Goal: Complete application form

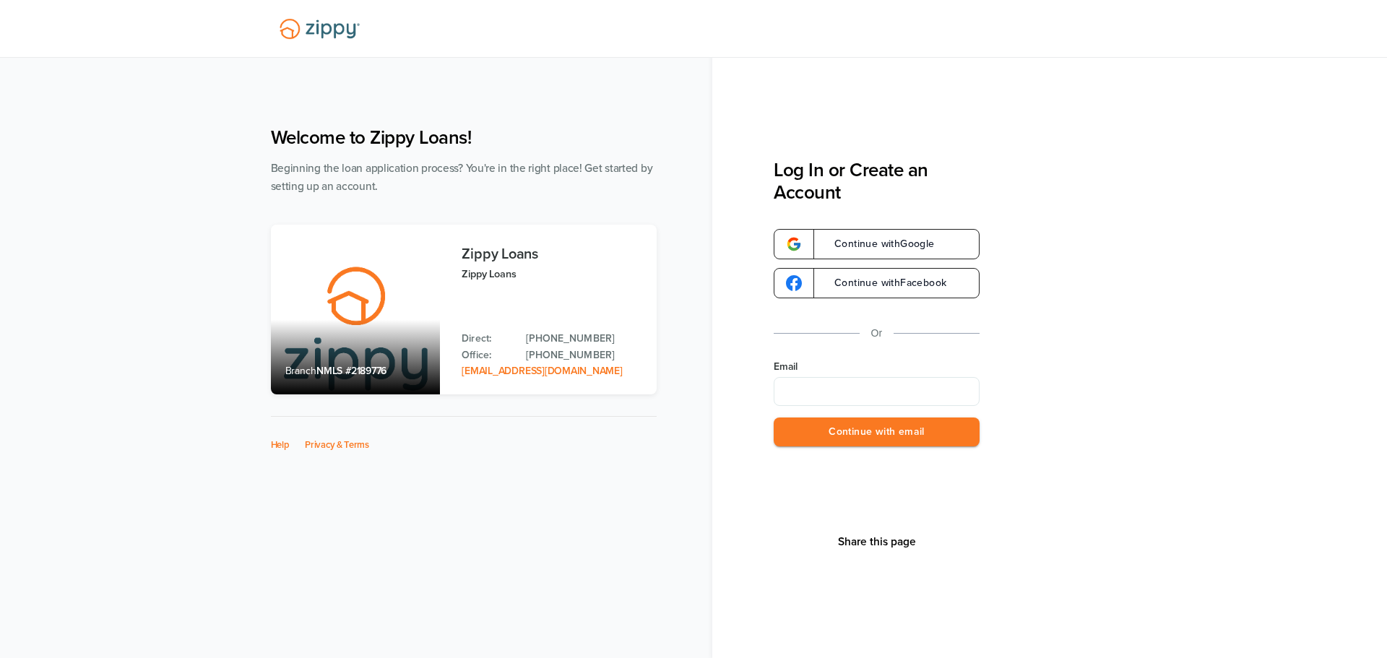
click at [868, 395] on input "Email" at bounding box center [877, 391] width 206 height 29
type input "*"
type input "**********"
click at [907, 424] on button "Continue with email" at bounding box center [877, 433] width 206 height 30
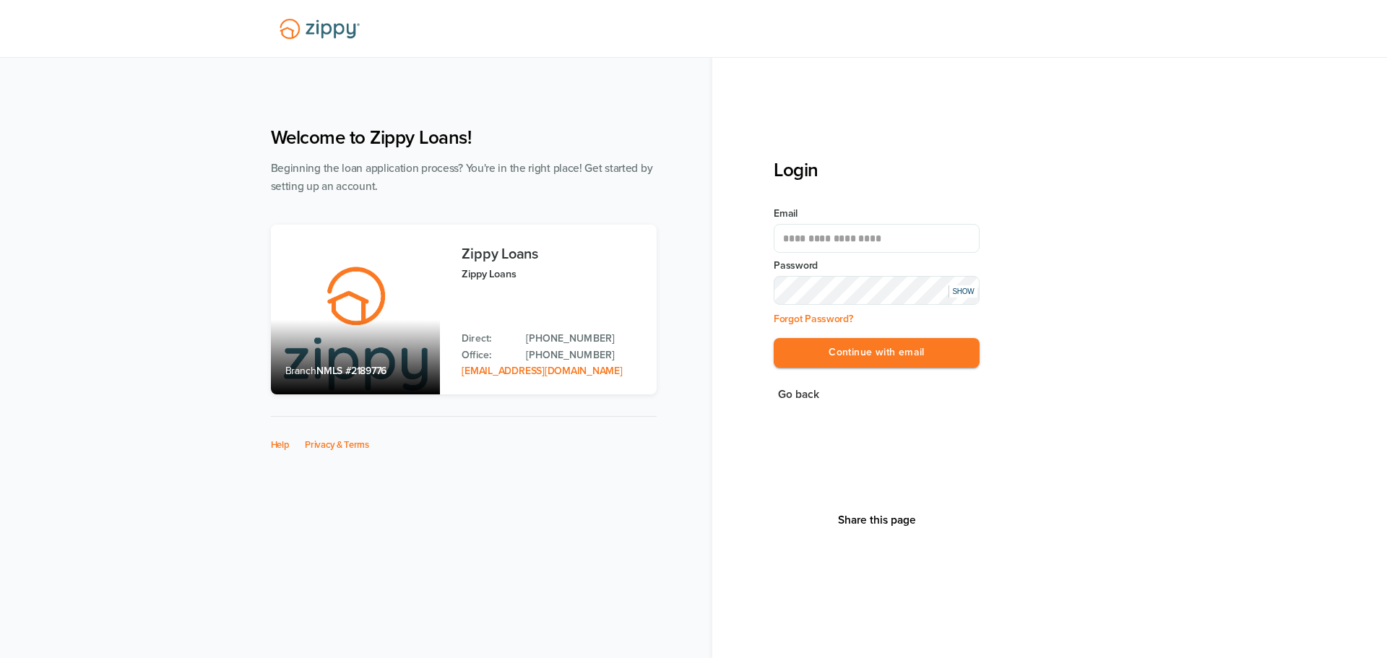
click at [960, 296] on div "SHOW" at bounding box center [962, 291] width 29 height 12
click at [923, 354] on button "Continue with email" at bounding box center [877, 353] width 206 height 30
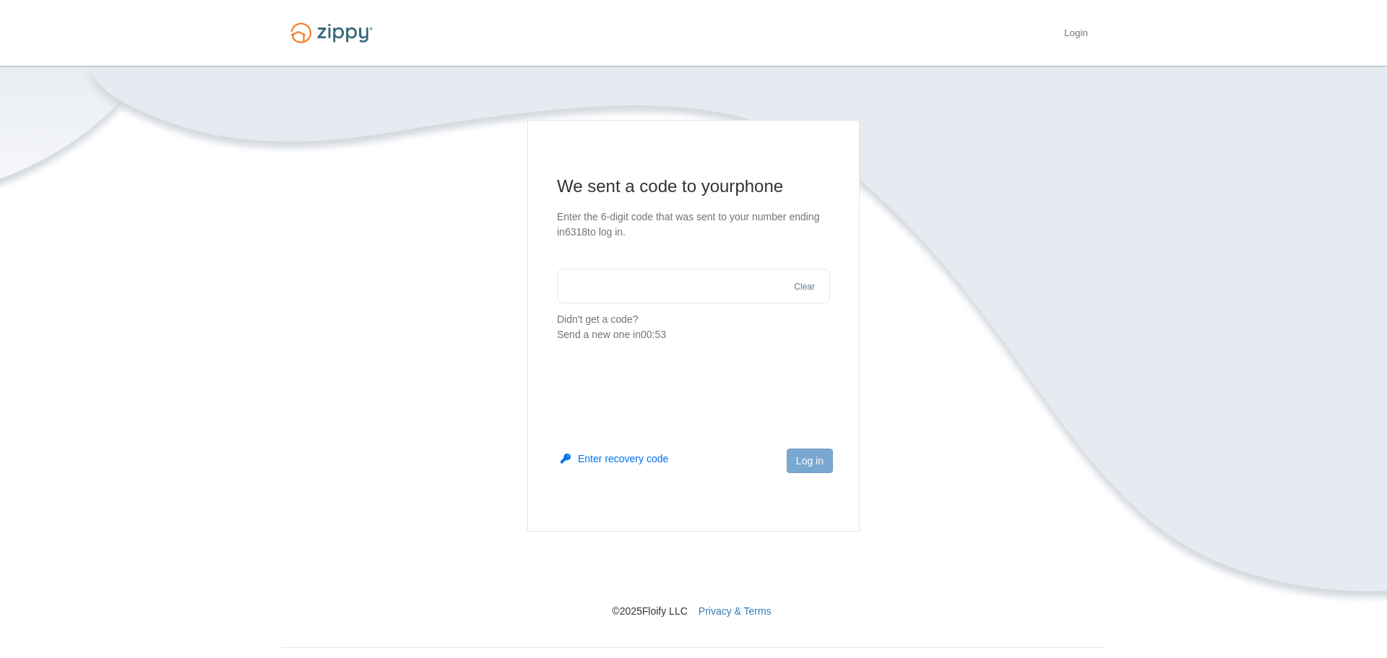
click at [751, 284] on input "text" at bounding box center [693, 286] width 273 height 35
type input "******"
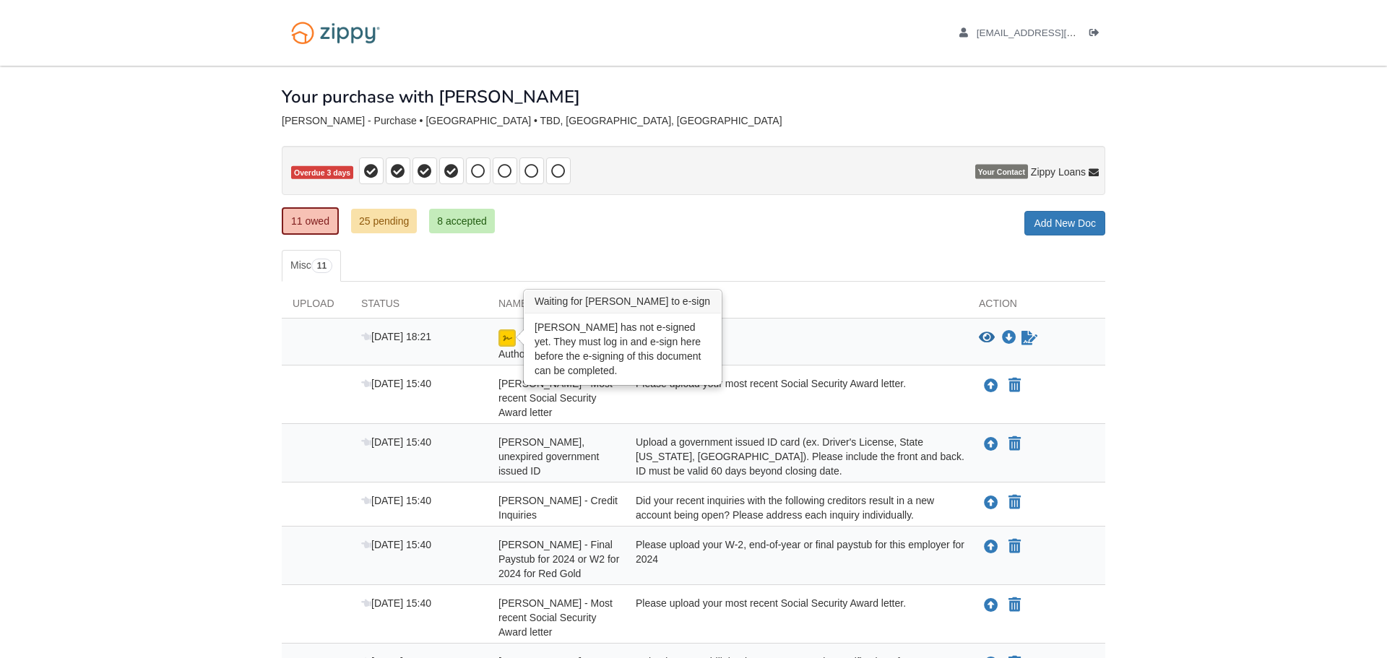
click at [504, 337] on img at bounding box center [506, 337] width 17 height 17
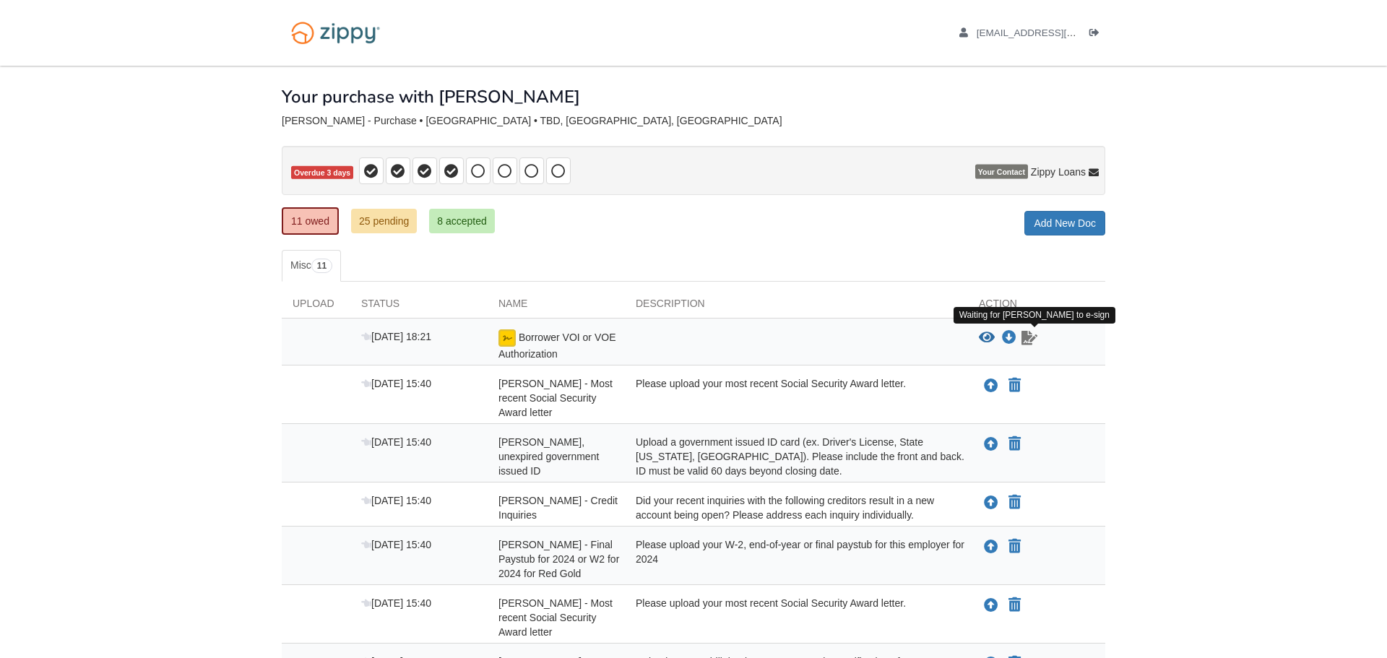
click at [1027, 342] on icon "Waiting for your co-borrower to e-sign" at bounding box center [1029, 338] width 16 height 14
click at [985, 337] on icon "View Borrower VOI or VOE Authorization" at bounding box center [987, 338] width 16 height 14
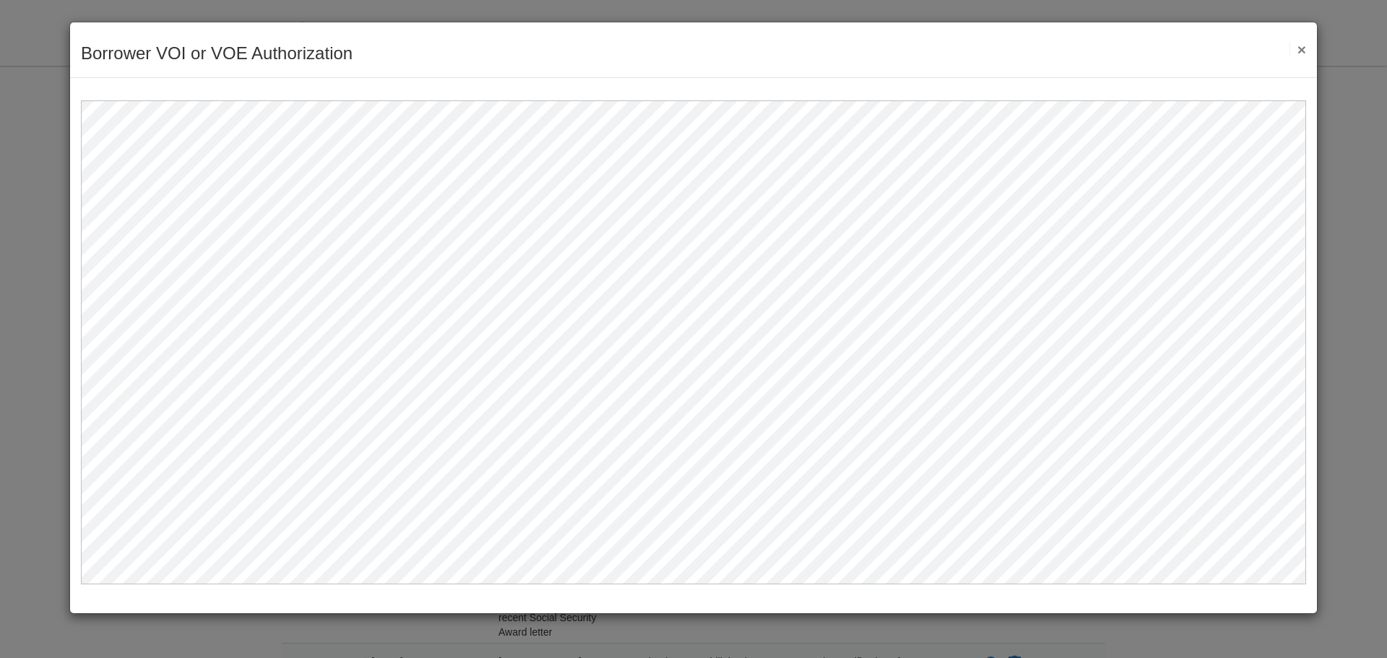
click at [1301, 50] on button "×" at bounding box center [1297, 49] width 17 height 15
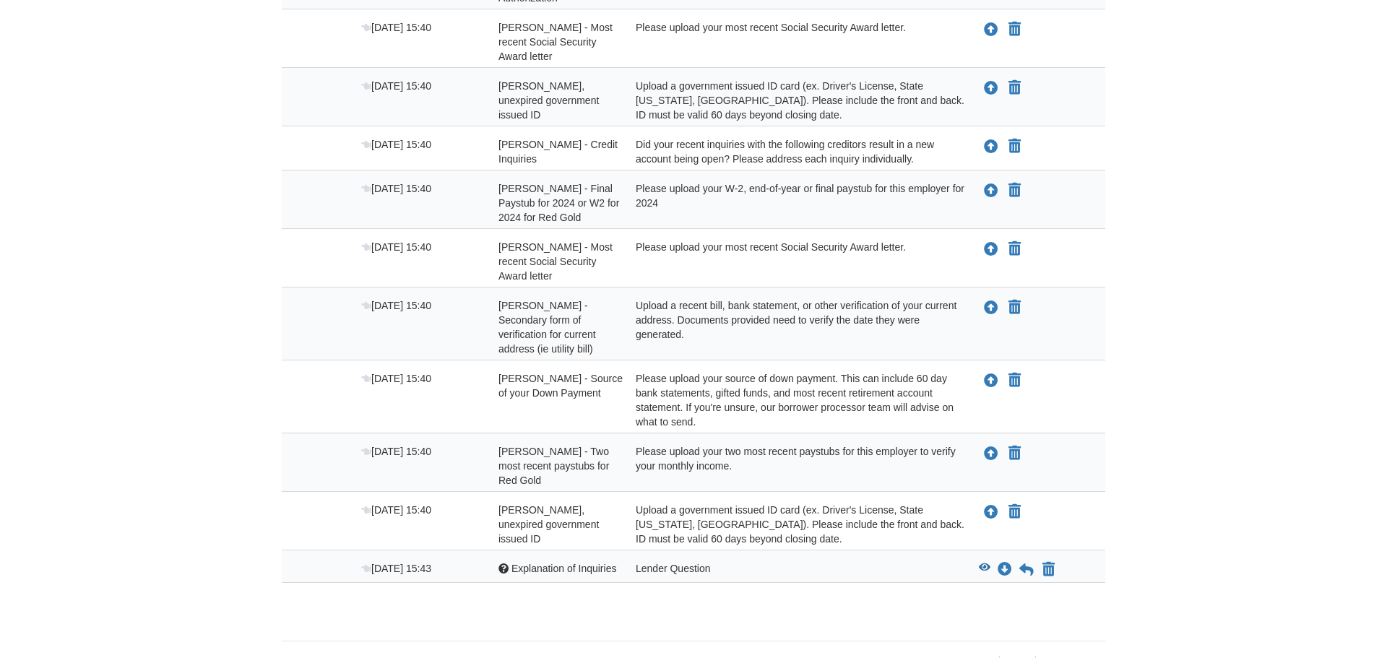
scroll to position [397, 0]
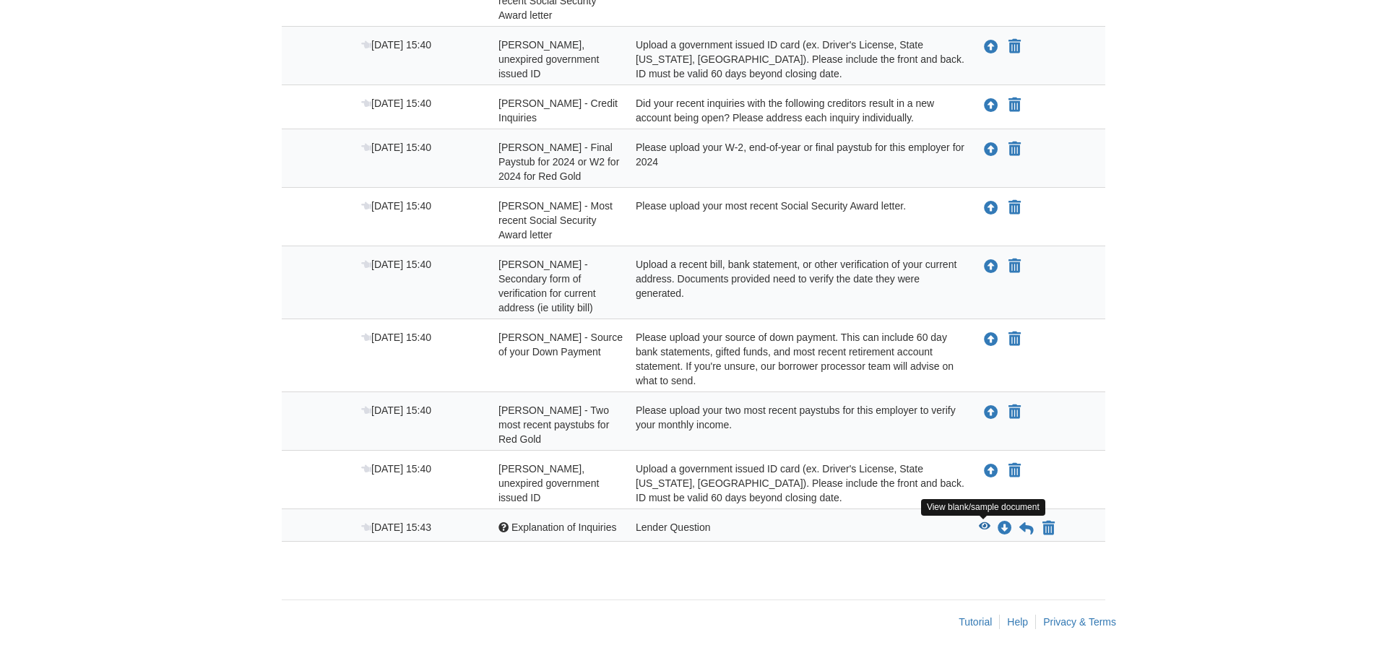
click at [986, 529] on icon "View Explanation of Inquiries" at bounding box center [985, 527] width 12 height 10
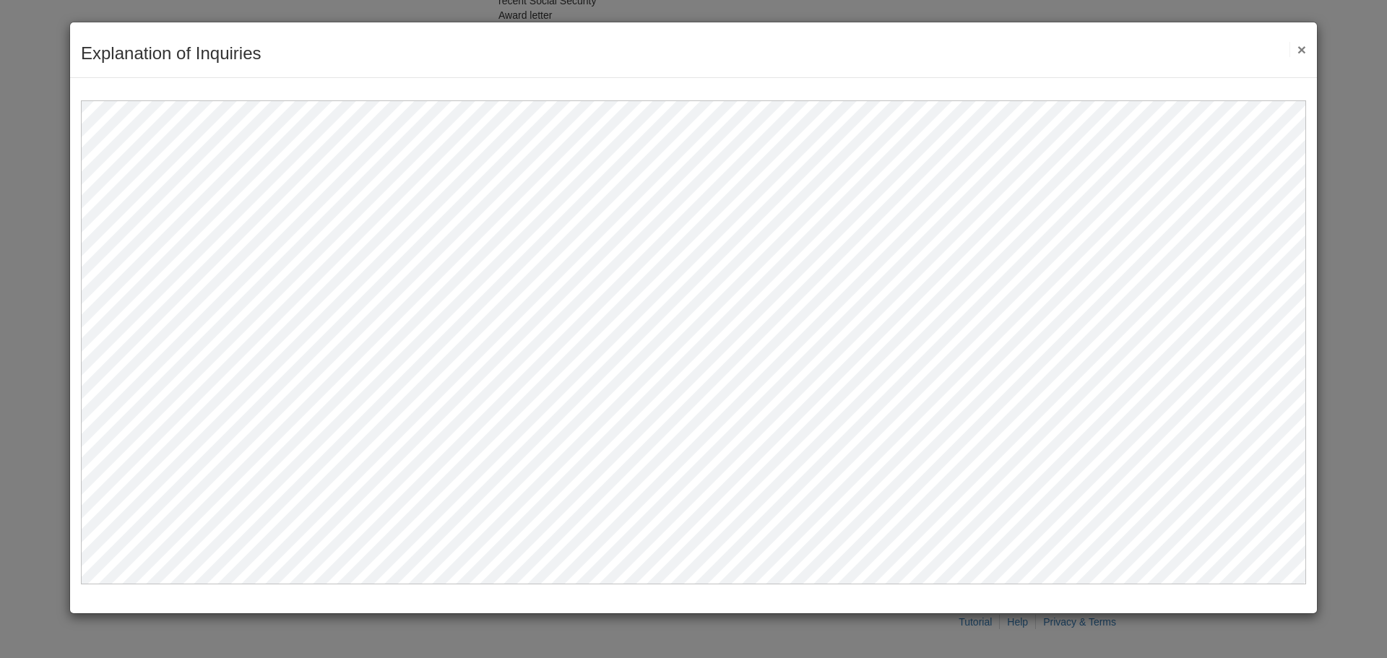
click at [1303, 46] on button "×" at bounding box center [1297, 49] width 17 height 15
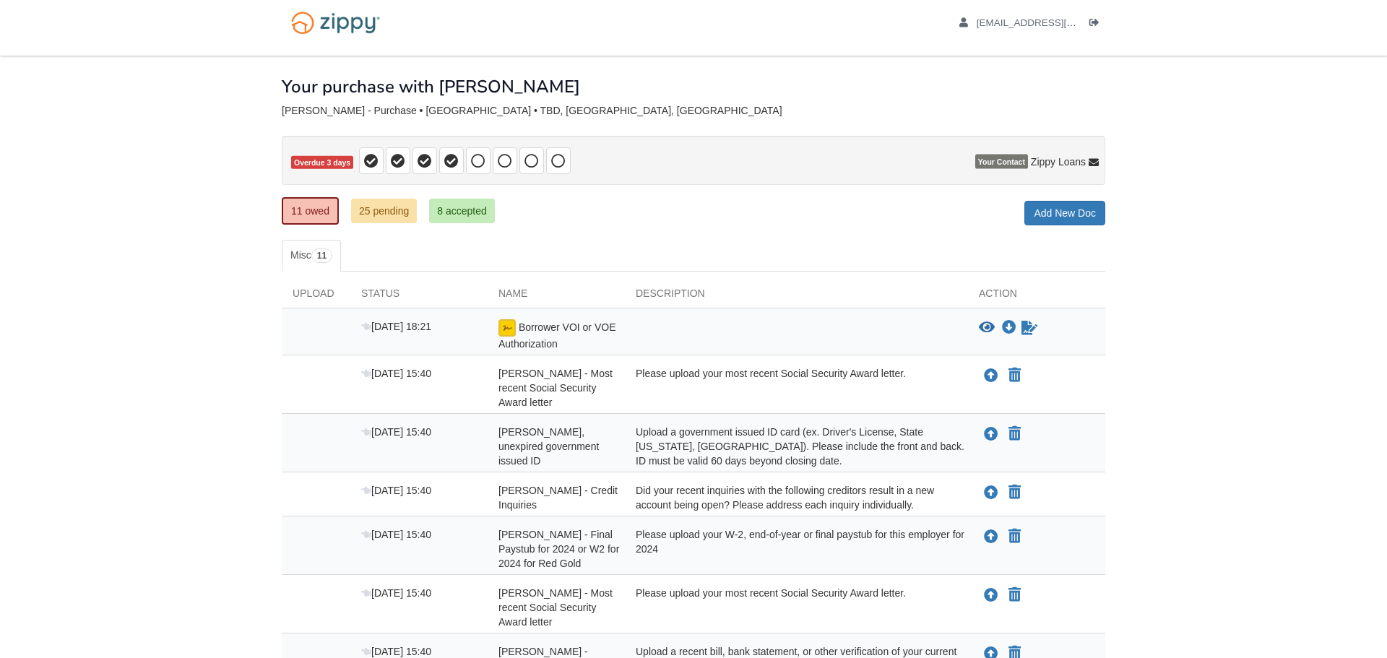
scroll to position [0, 0]
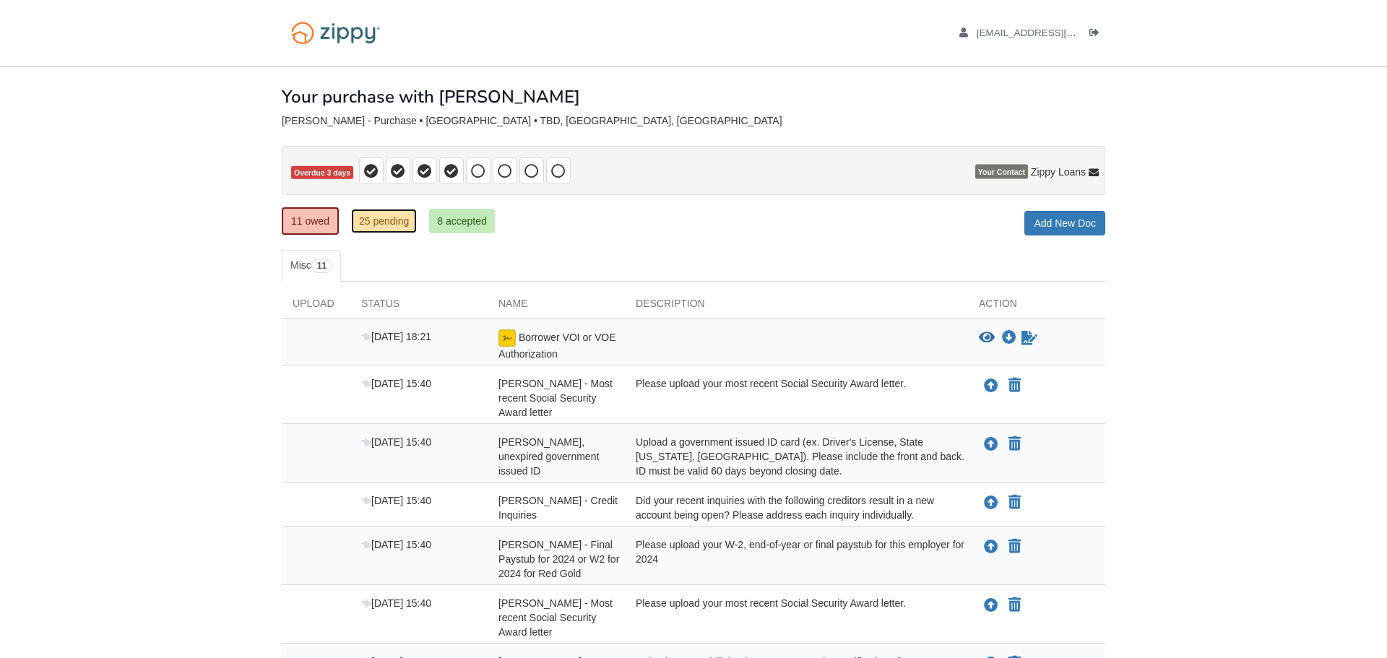
click at [405, 212] on link "25 pending" at bounding box center [384, 221] width 66 height 25
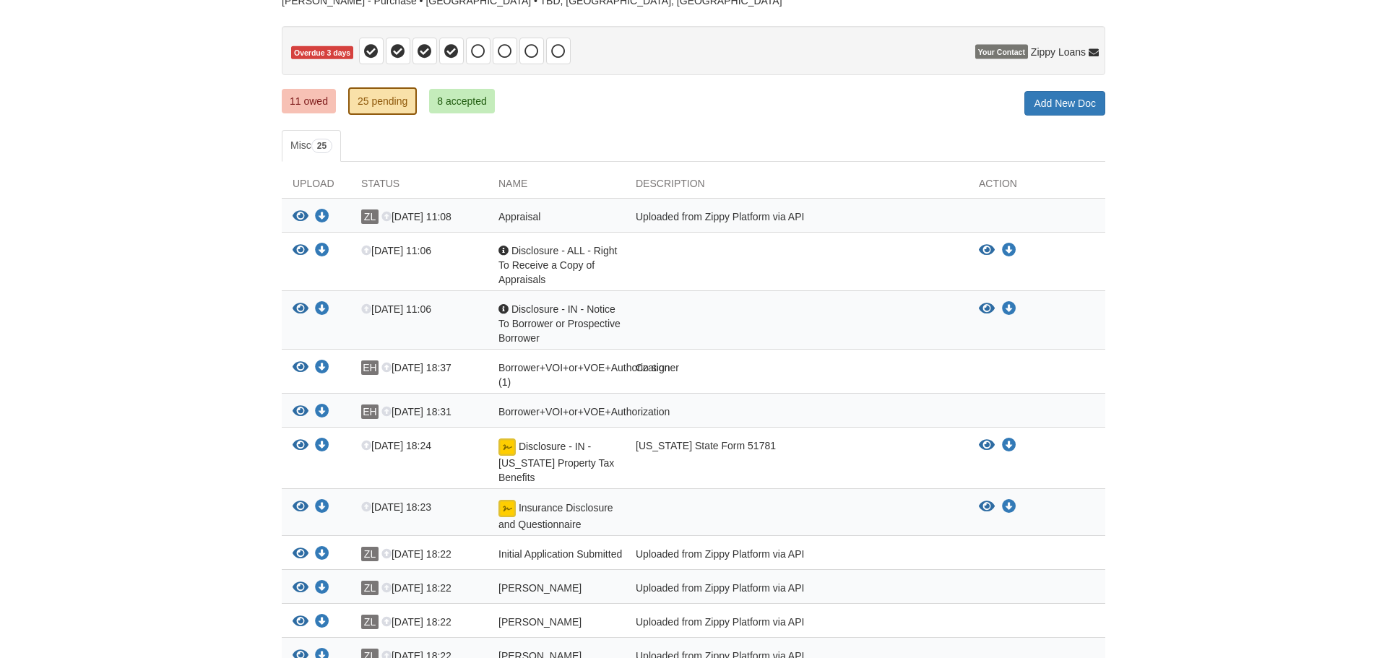
scroll to position [123, 0]
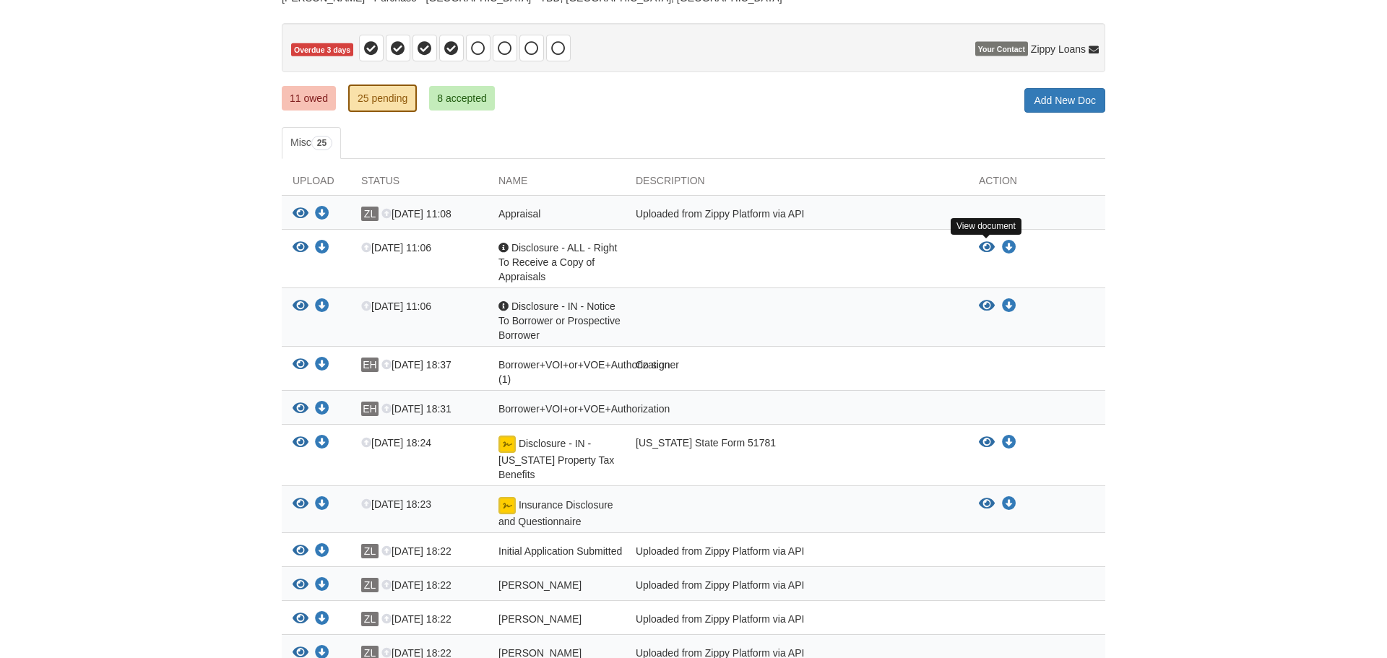
click at [980, 247] on icon "View Disclosure - ALL - Right To Receive a Copy of Appraisals" at bounding box center [987, 248] width 16 height 14
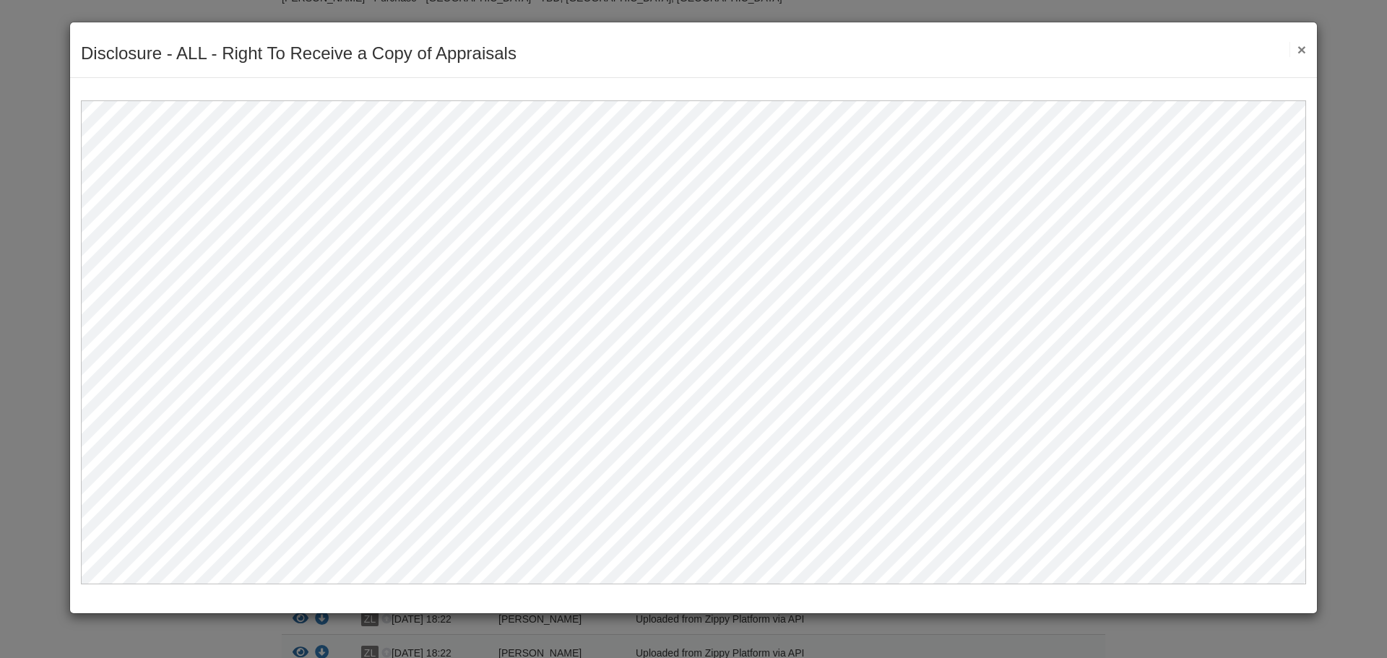
click at [1302, 50] on button "×" at bounding box center [1297, 49] width 17 height 15
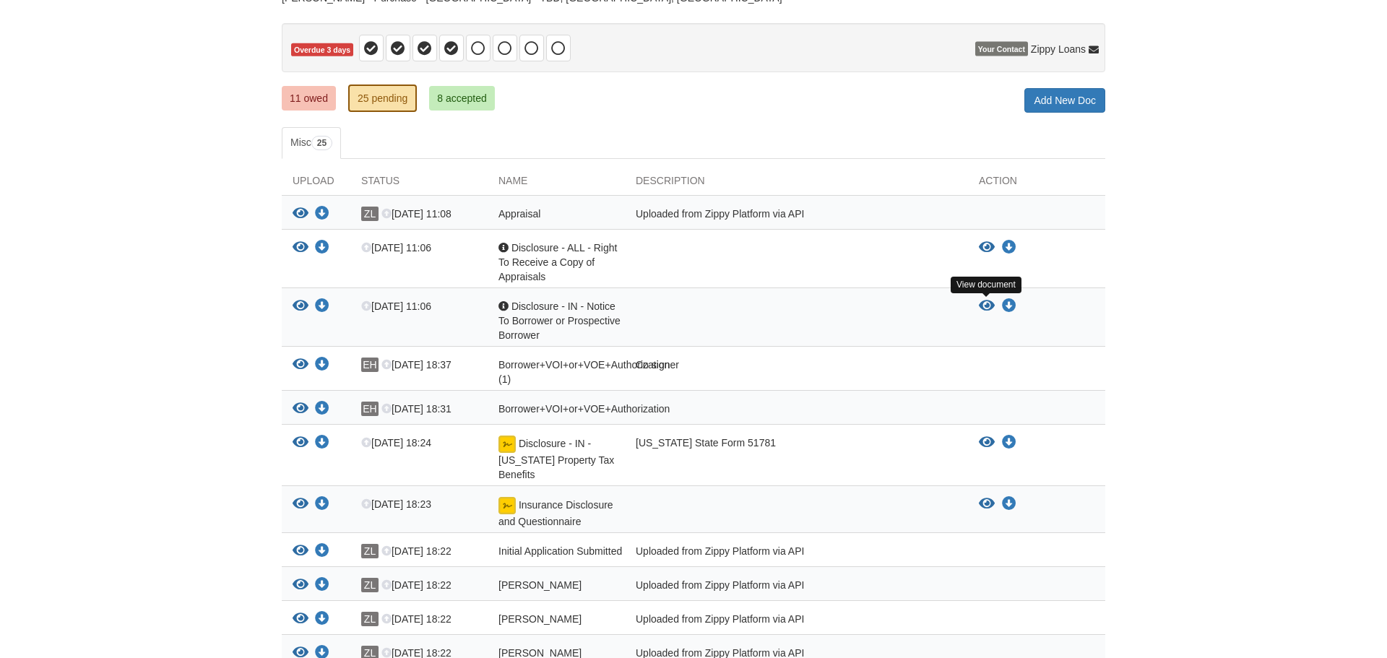
click at [990, 307] on icon "View Disclosure - IN - Notice To Borrower or Prospective Borrower" at bounding box center [987, 306] width 16 height 14
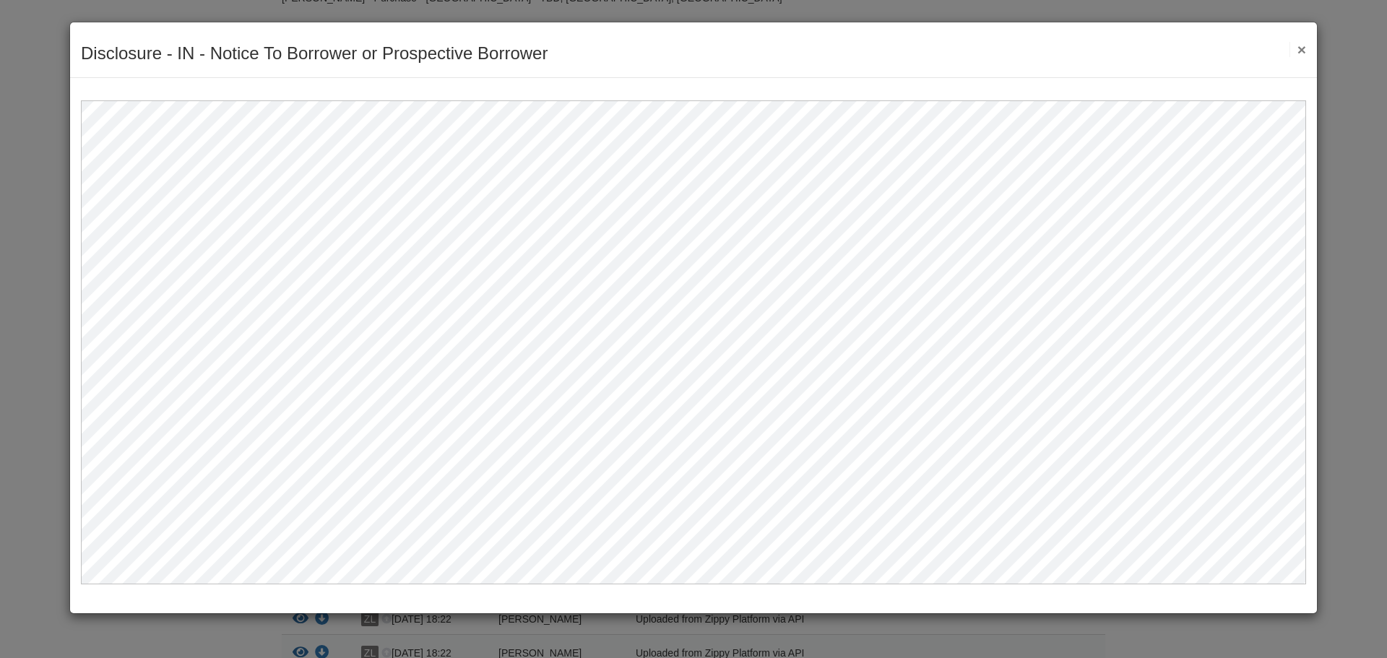
click at [1299, 51] on button "×" at bounding box center [1297, 49] width 17 height 15
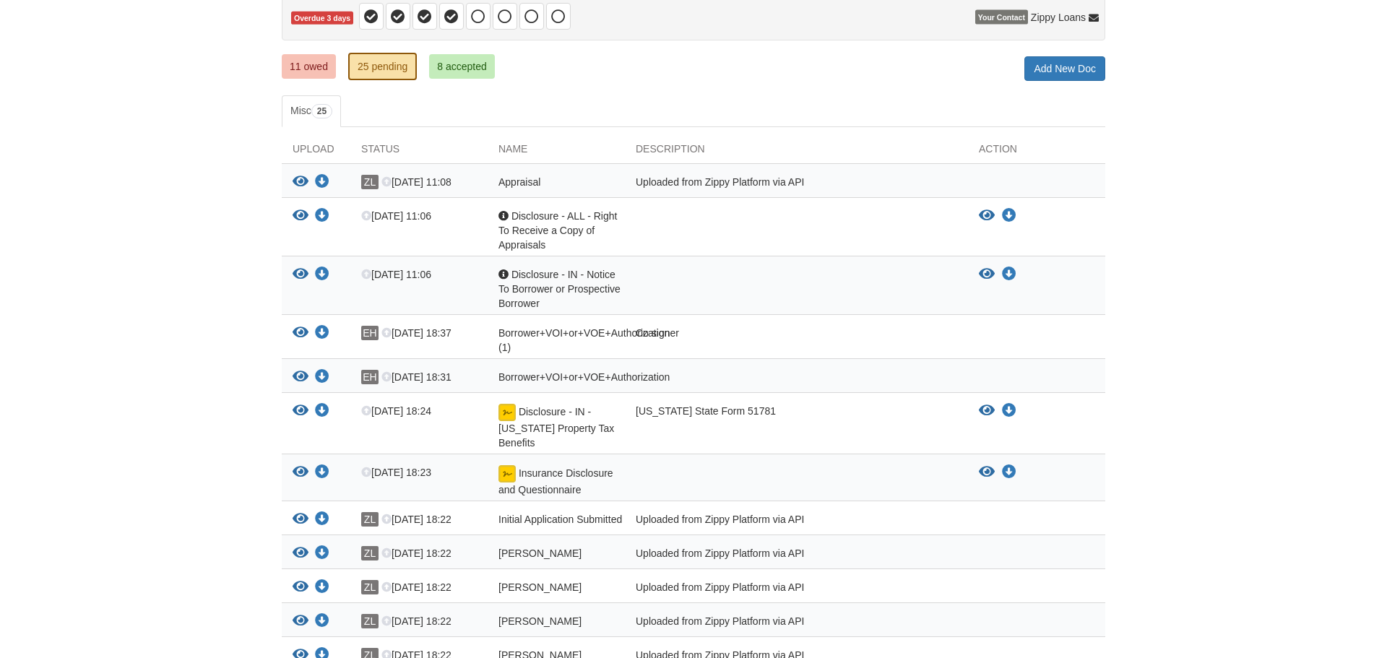
scroll to position [159, 0]
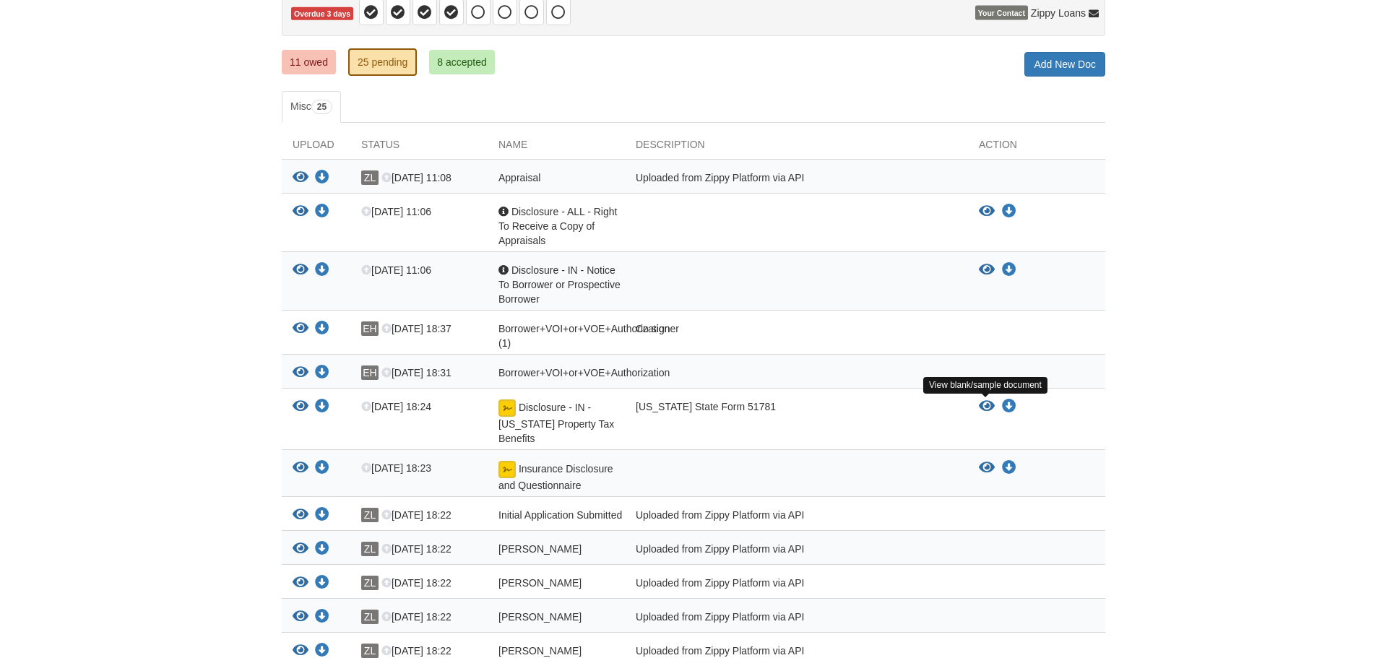
click at [985, 407] on icon "View Disclosure - IN - Indiana Property Tax Benefits" at bounding box center [987, 406] width 16 height 14
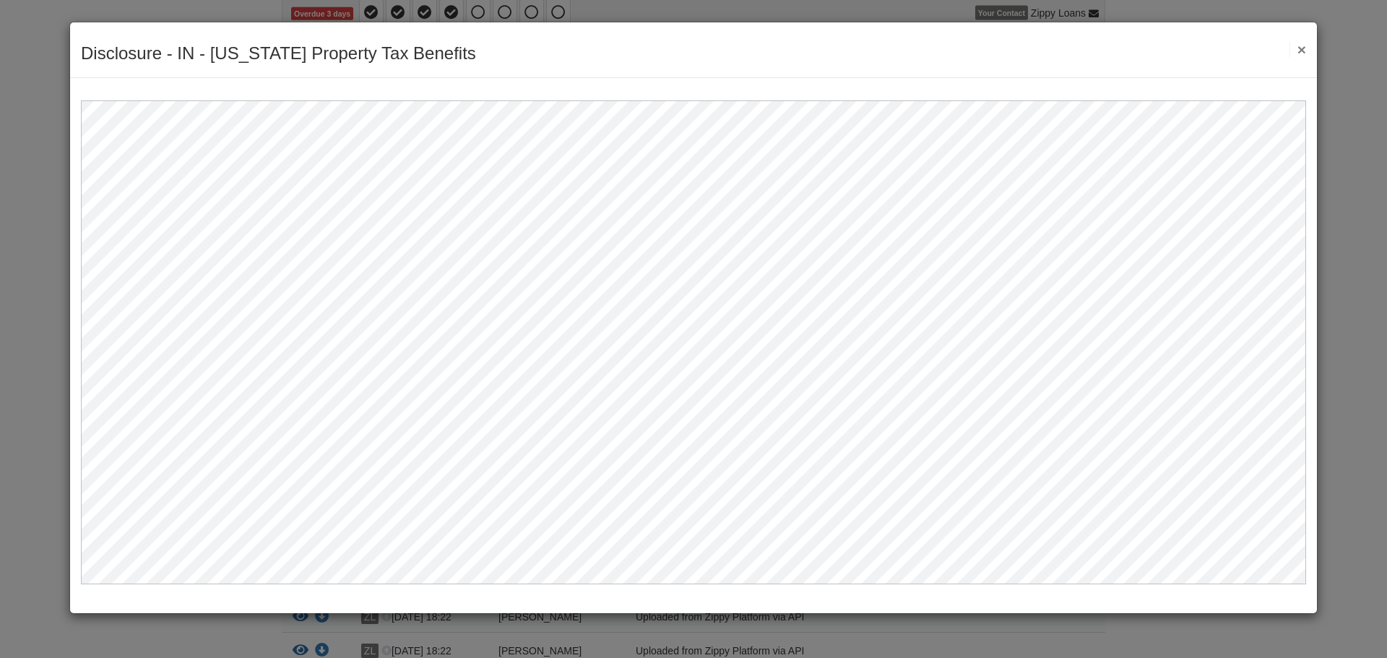
click at [1303, 46] on button "×" at bounding box center [1297, 49] width 17 height 15
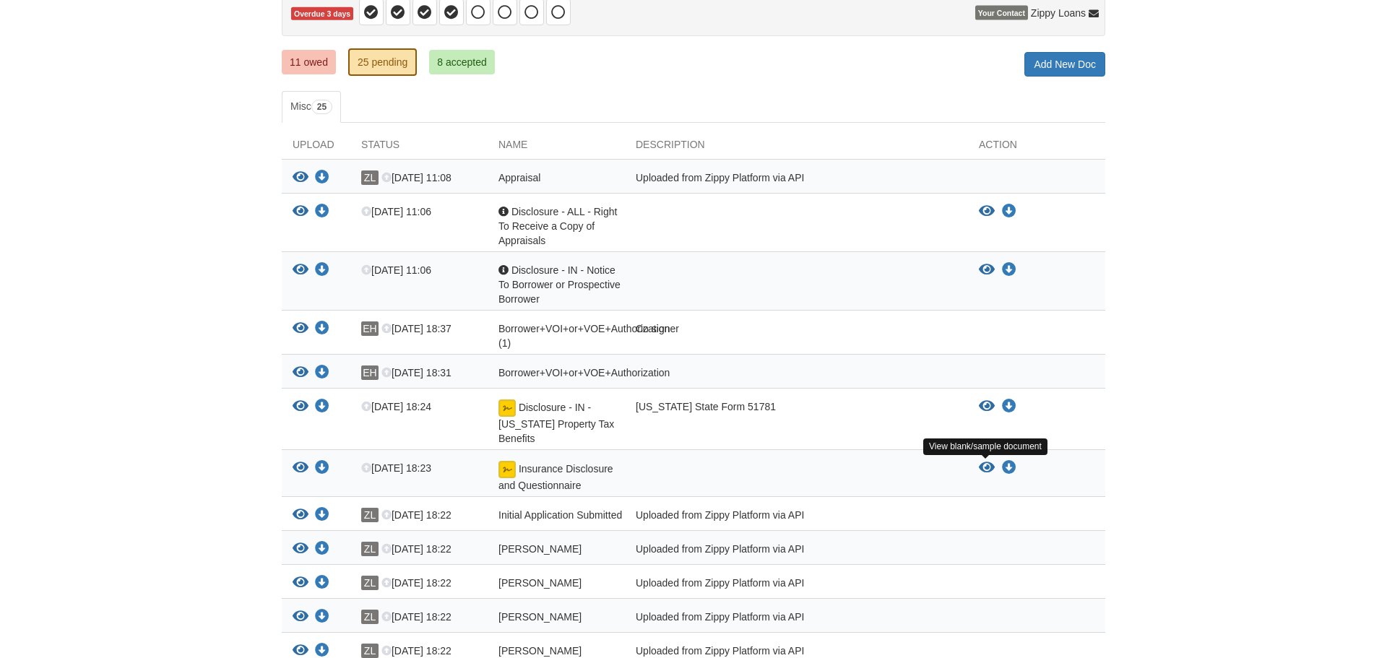
click at [985, 467] on icon "View Insurance Disclosure and Questionnaire" at bounding box center [987, 468] width 16 height 14
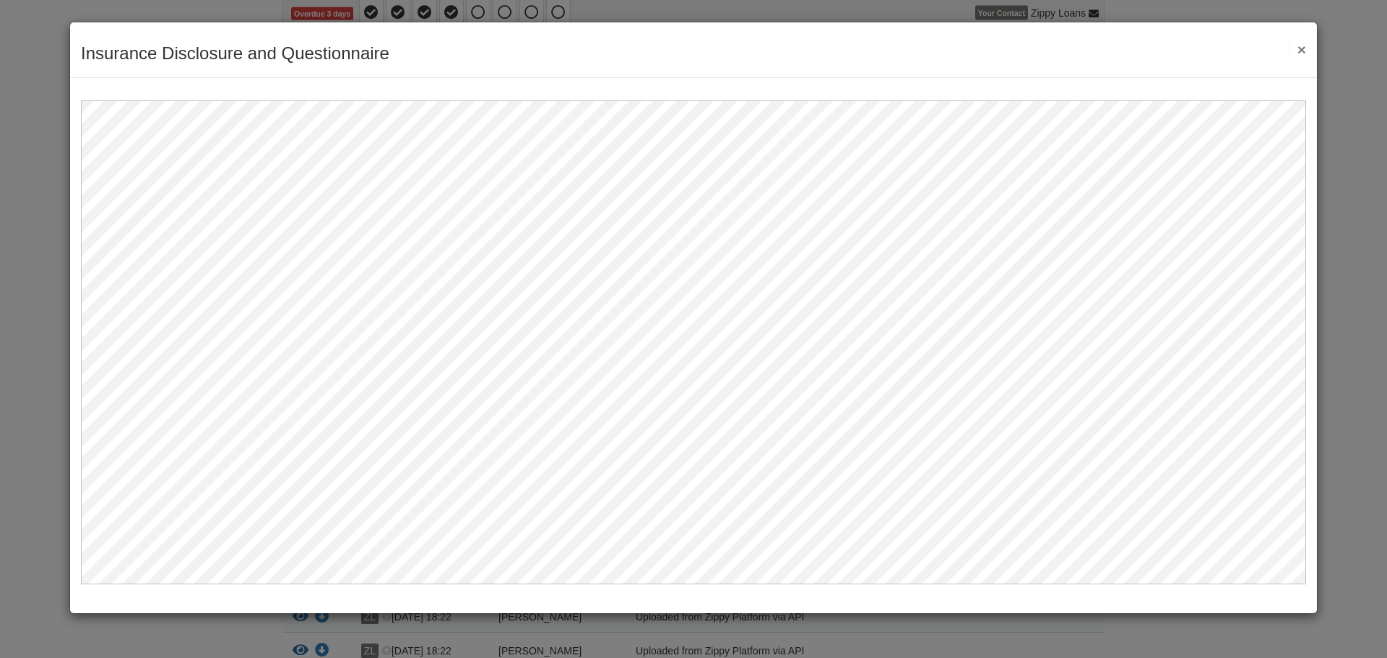
click at [1302, 53] on button "×" at bounding box center [1297, 49] width 17 height 15
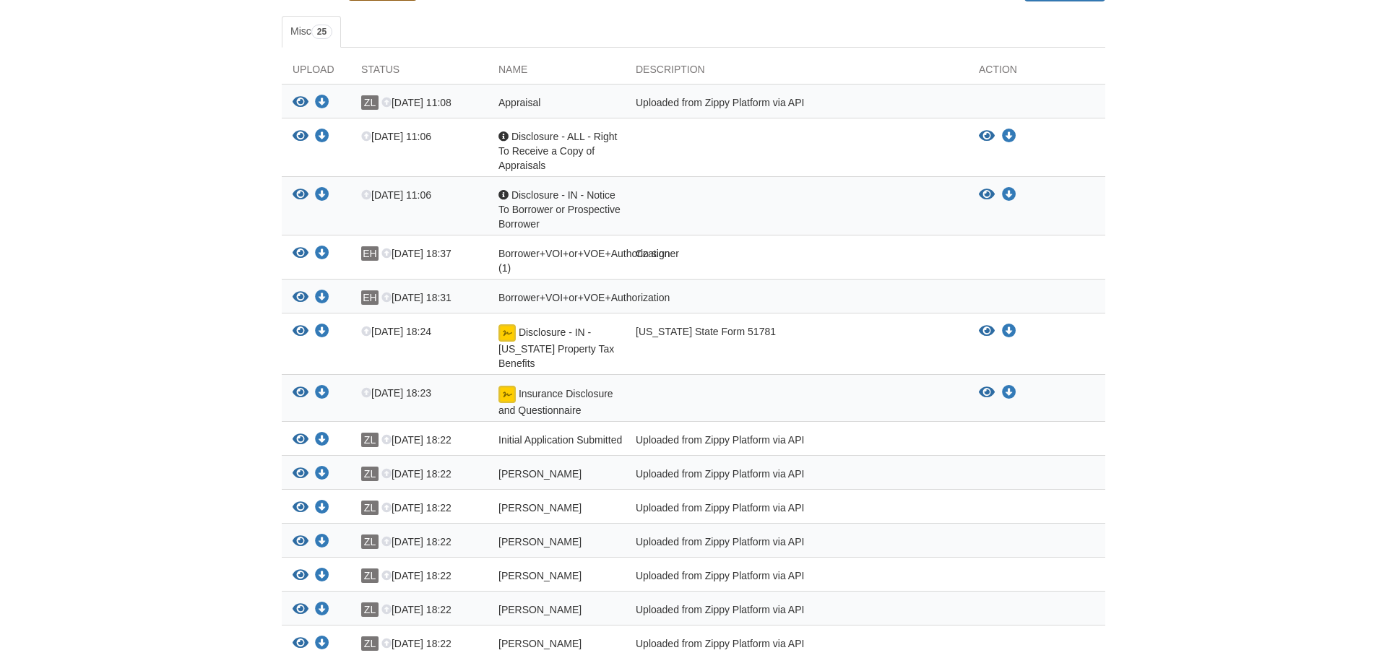
scroll to position [233, 0]
click at [981, 335] on icon "View Disclosure - IN - Indiana Property Tax Benefits" at bounding box center [987, 332] width 16 height 14
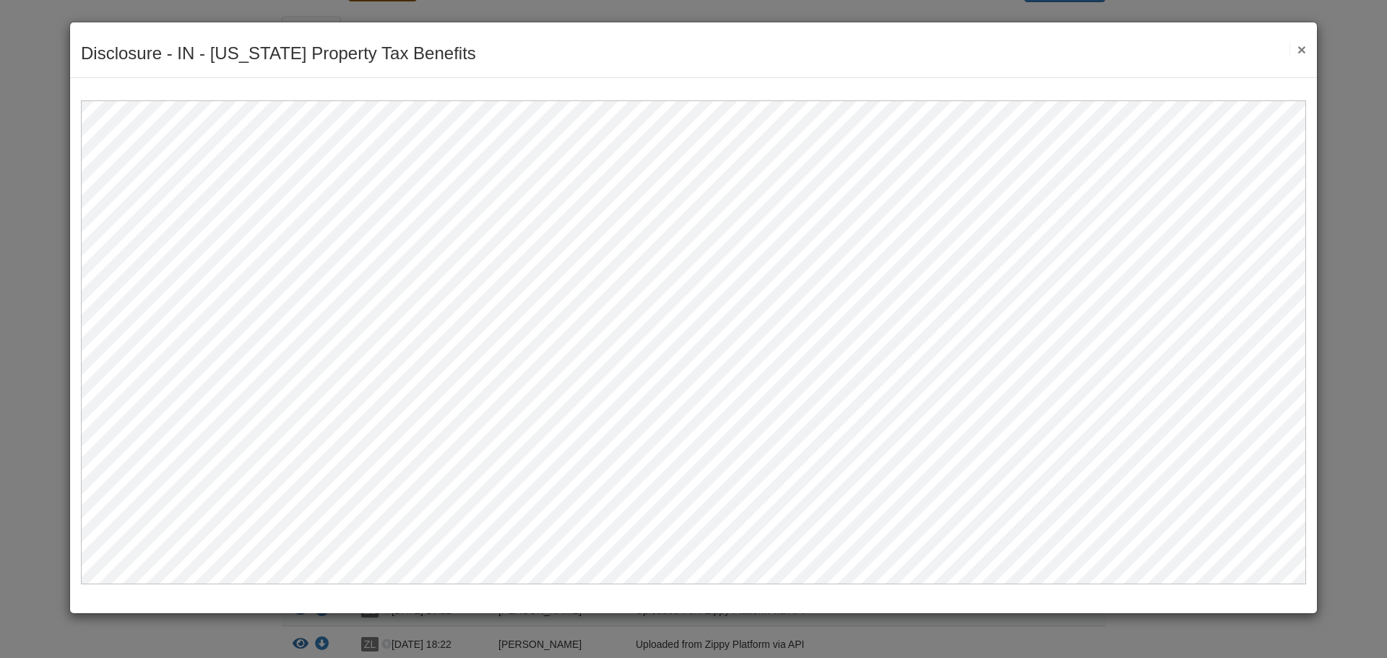
click at [1297, 50] on button "×" at bounding box center [1297, 49] width 17 height 15
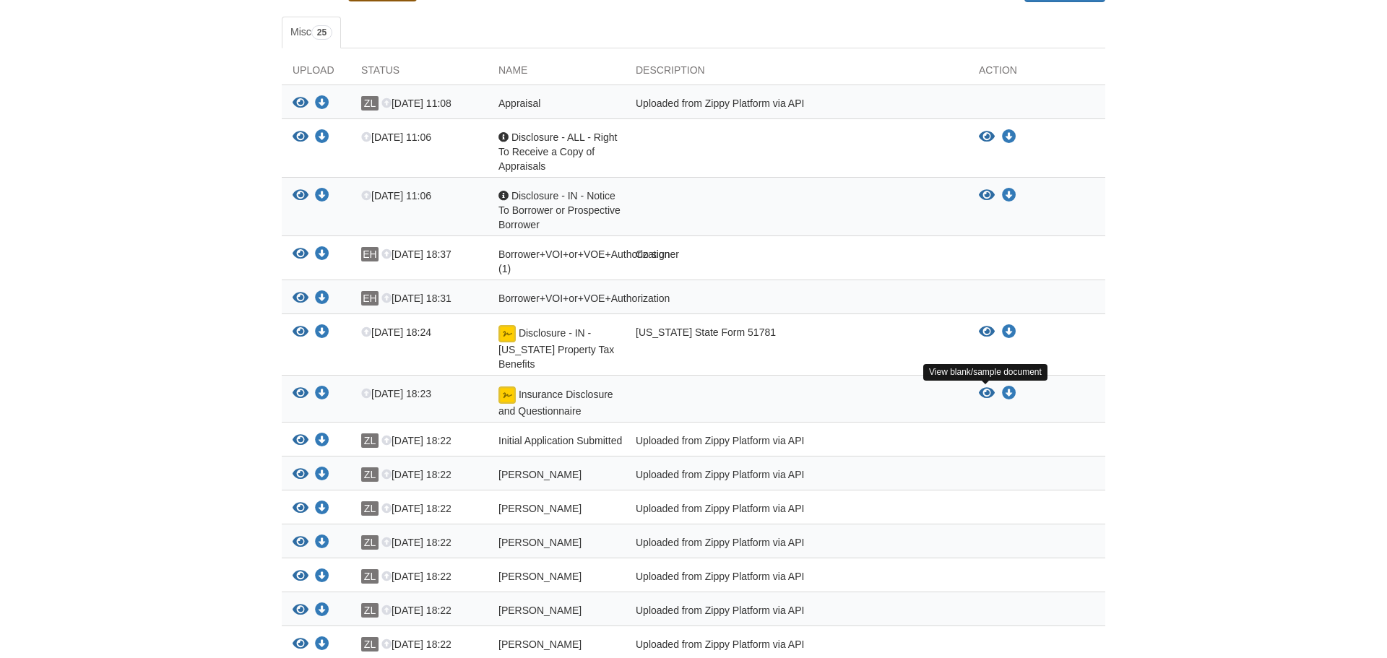
click at [983, 389] on icon "View Insurance Disclosure and Questionnaire" at bounding box center [987, 393] width 16 height 14
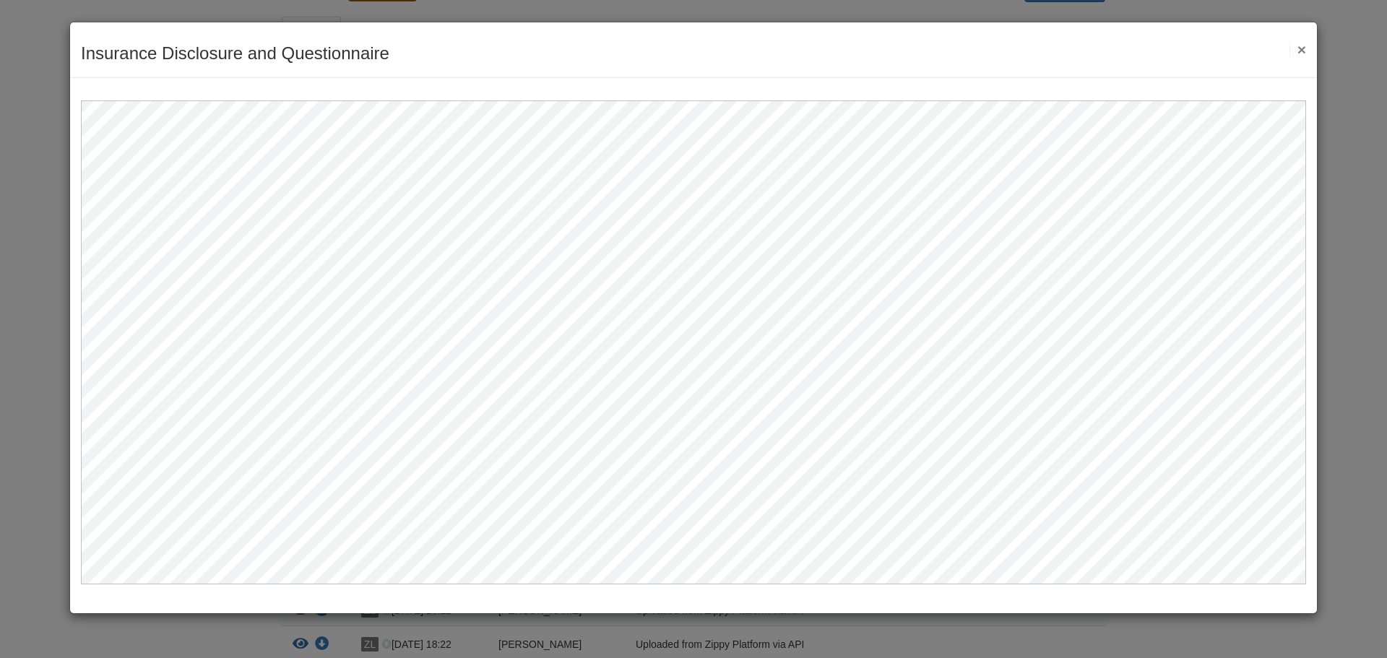
click at [1300, 50] on button "×" at bounding box center [1297, 49] width 17 height 15
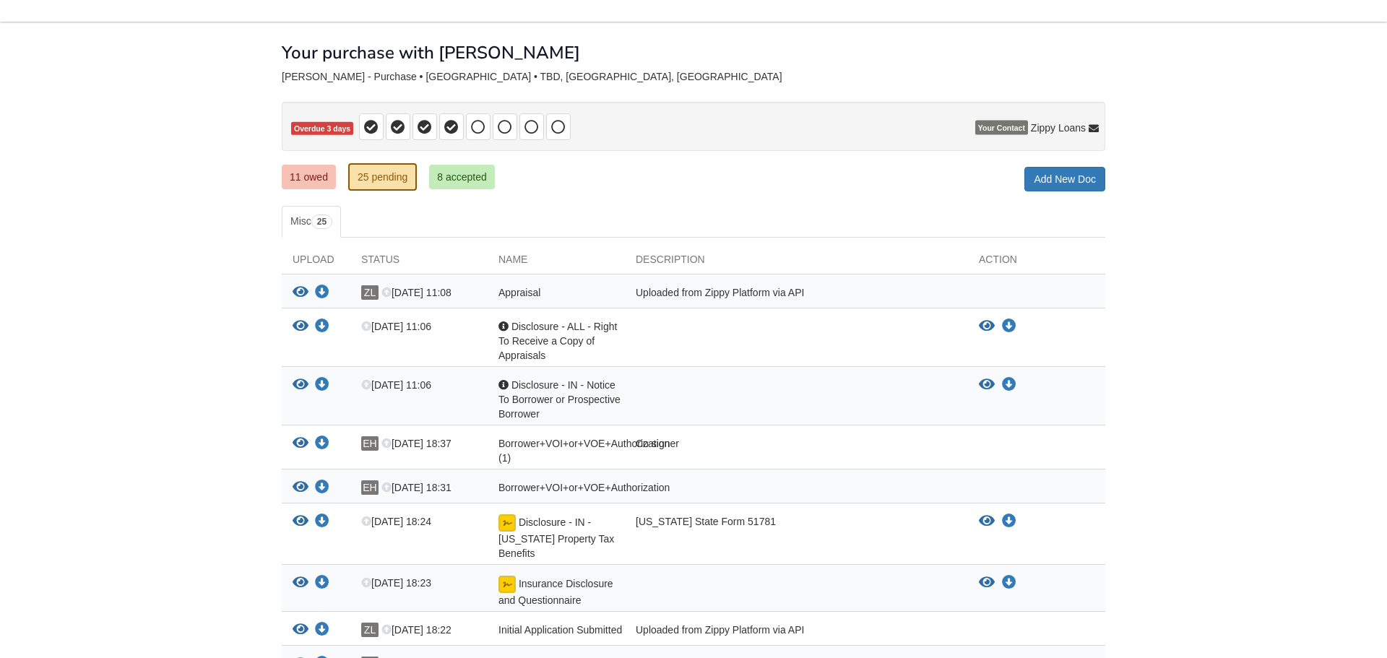
scroll to position [44, 0]
click at [471, 184] on link "8 accepted" at bounding box center [462, 177] width 66 height 25
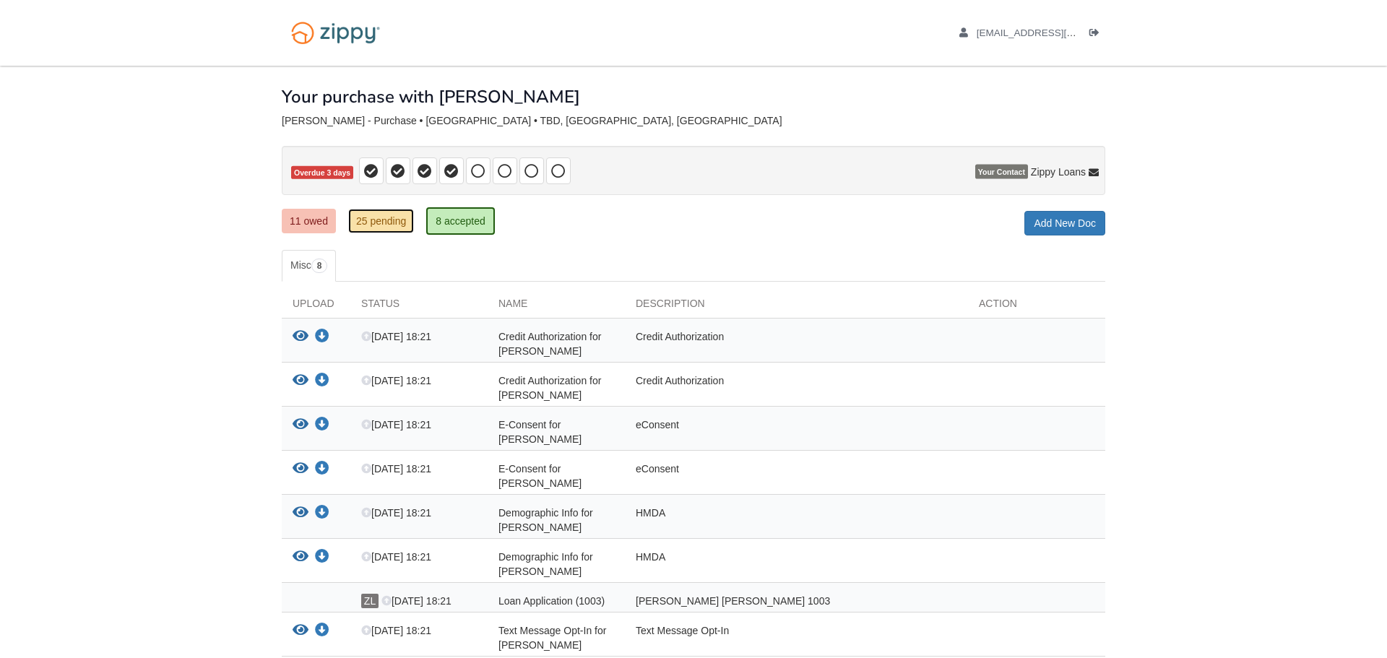
click at [389, 220] on link "25 pending" at bounding box center [381, 221] width 66 height 25
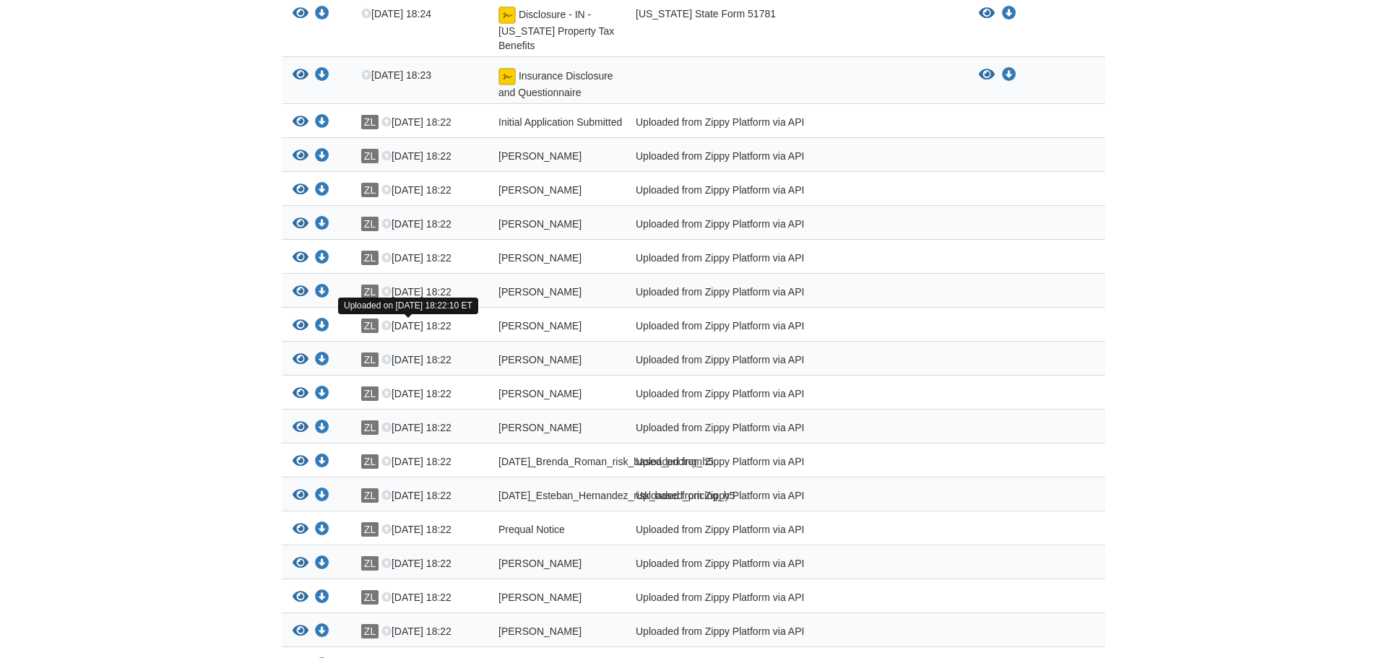
scroll to position [579, 0]
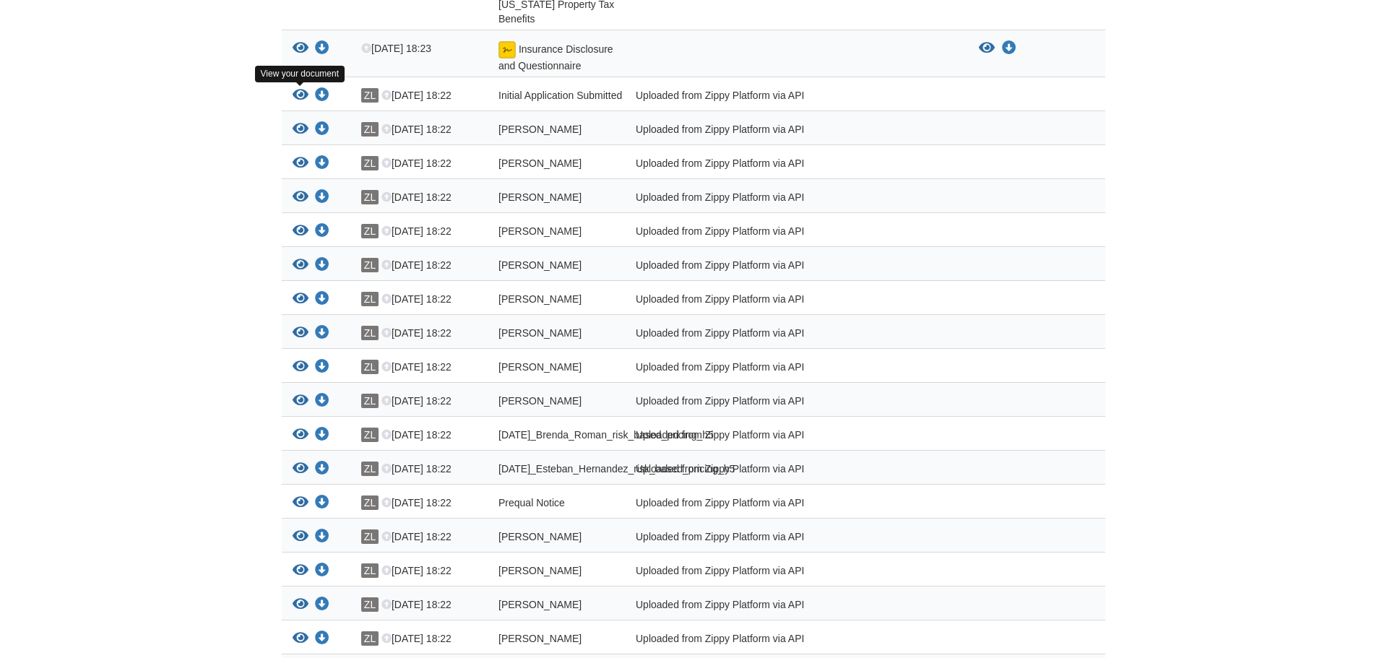
click at [301, 95] on icon "View Initial Application Submitted" at bounding box center [301, 95] width 16 height 14
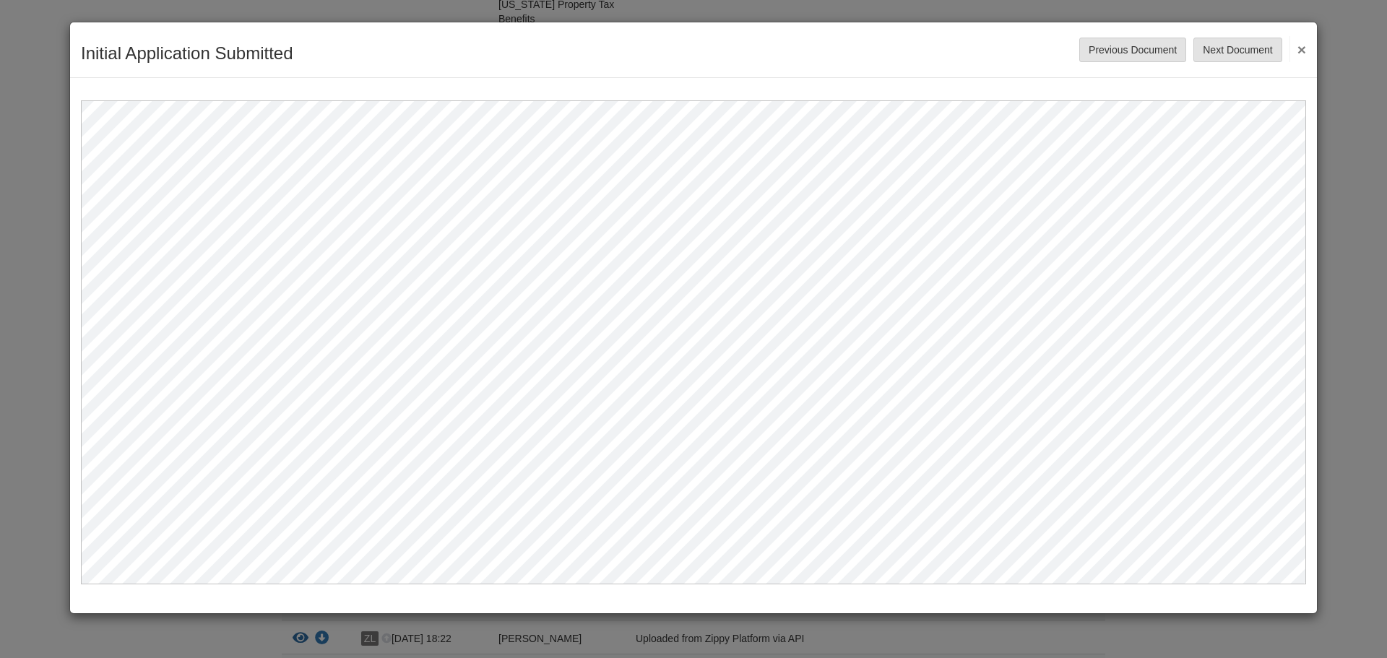
click at [1296, 49] on button "×" at bounding box center [1297, 49] width 17 height 26
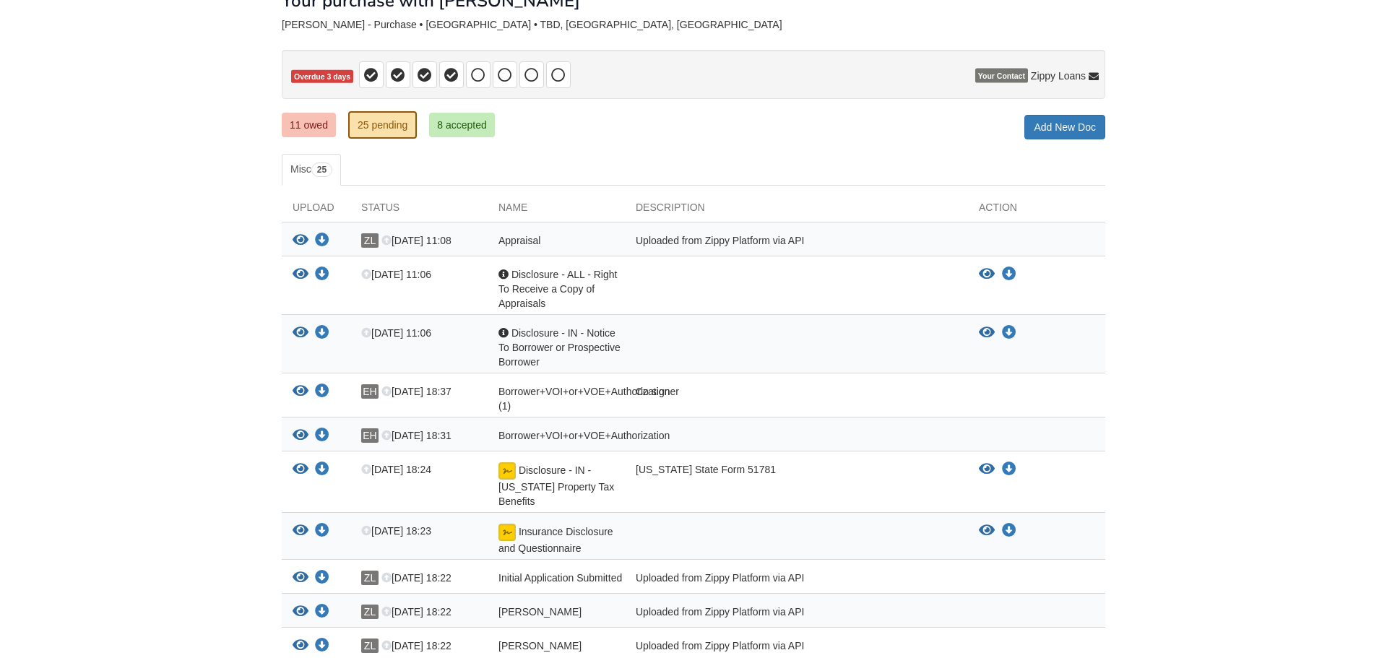
scroll to position [97, 0]
click at [316, 127] on link "11 owed" at bounding box center [309, 124] width 54 height 25
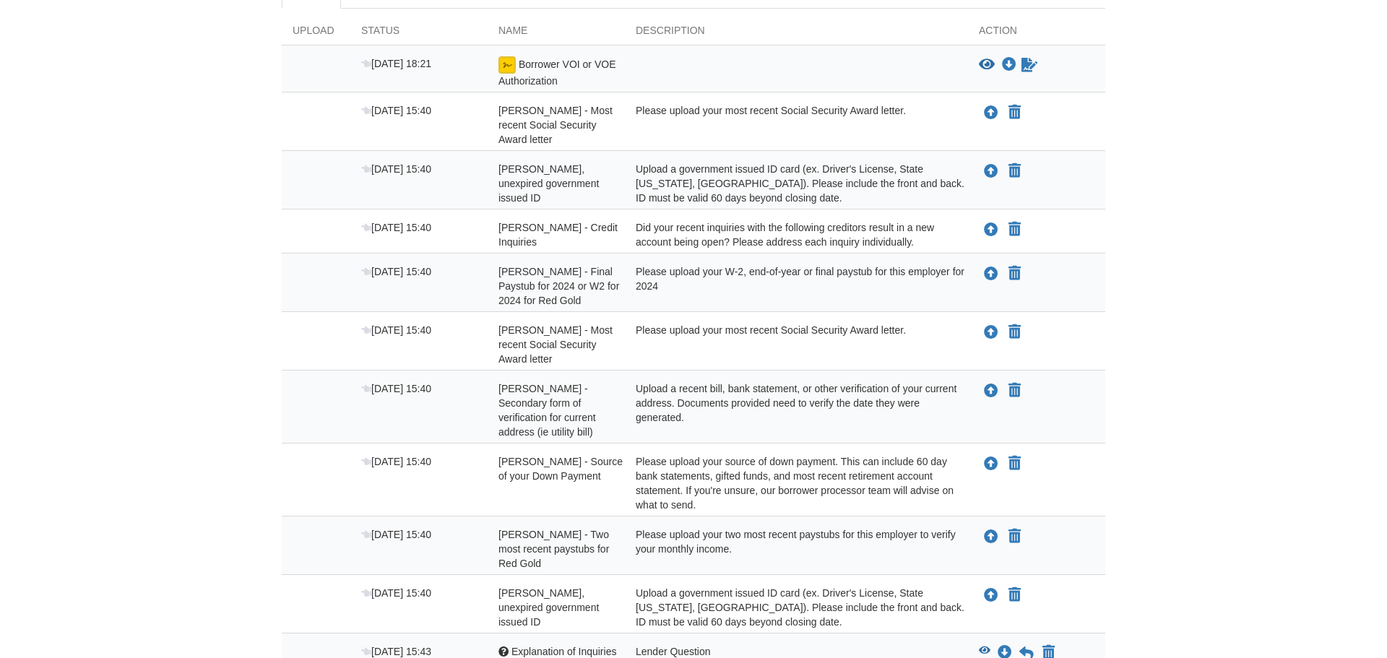
scroll to position [272, 0]
click at [982, 60] on icon "View Borrower VOI or VOE Authorization" at bounding box center [987, 66] width 16 height 14
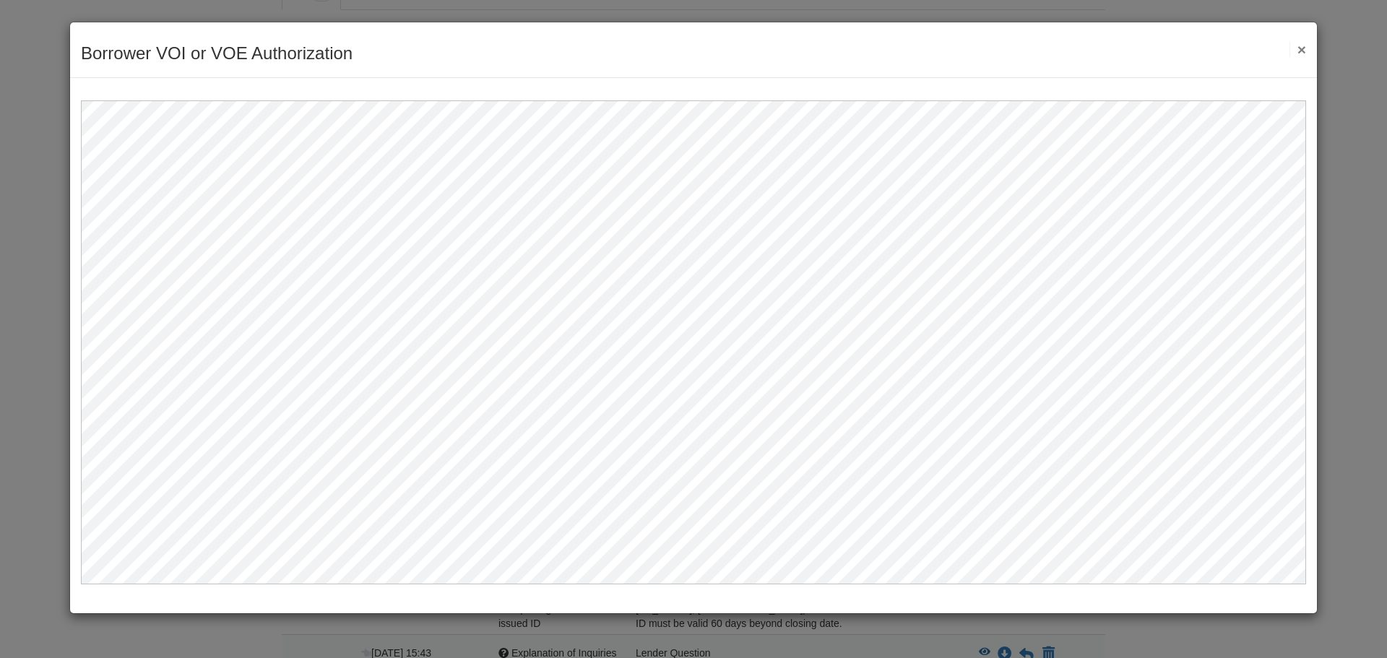
click at [1305, 43] on button "×" at bounding box center [1297, 49] width 17 height 15
